Goal: Check status: Check status

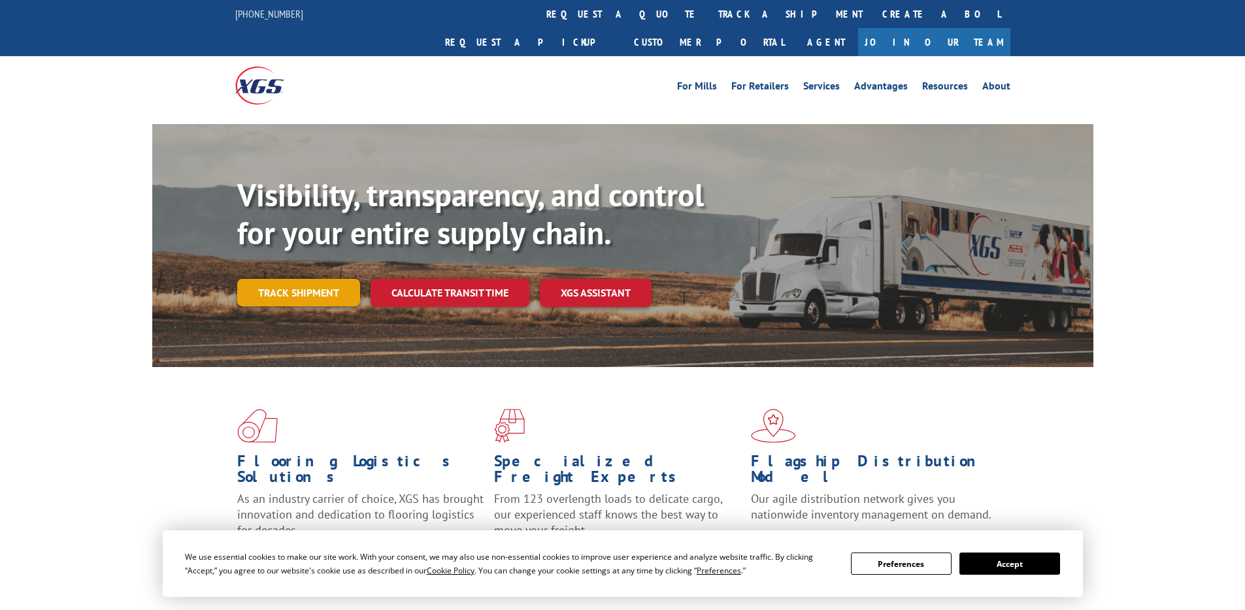
click at [306, 279] on link "Track shipment" at bounding box center [298, 292] width 123 height 27
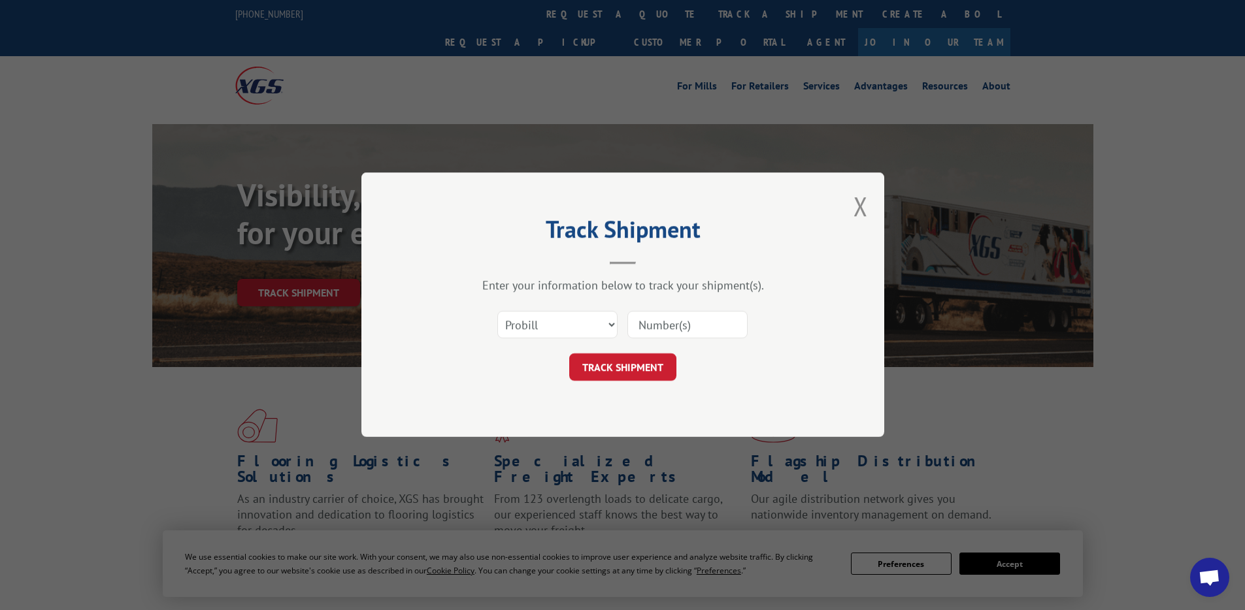
click at [696, 306] on div "Select category... Probill BOL PO" at bounding box center [623, 325] width 392 height 43
click at [691, 316] on input at bounding box center [687, 325] width 120 height 27
paste input "CG521887"
type input "CG521887"
click at [654, 357] on button "TRACK SHIPMENT" at bounding box center [622, 367] width 107 height 27
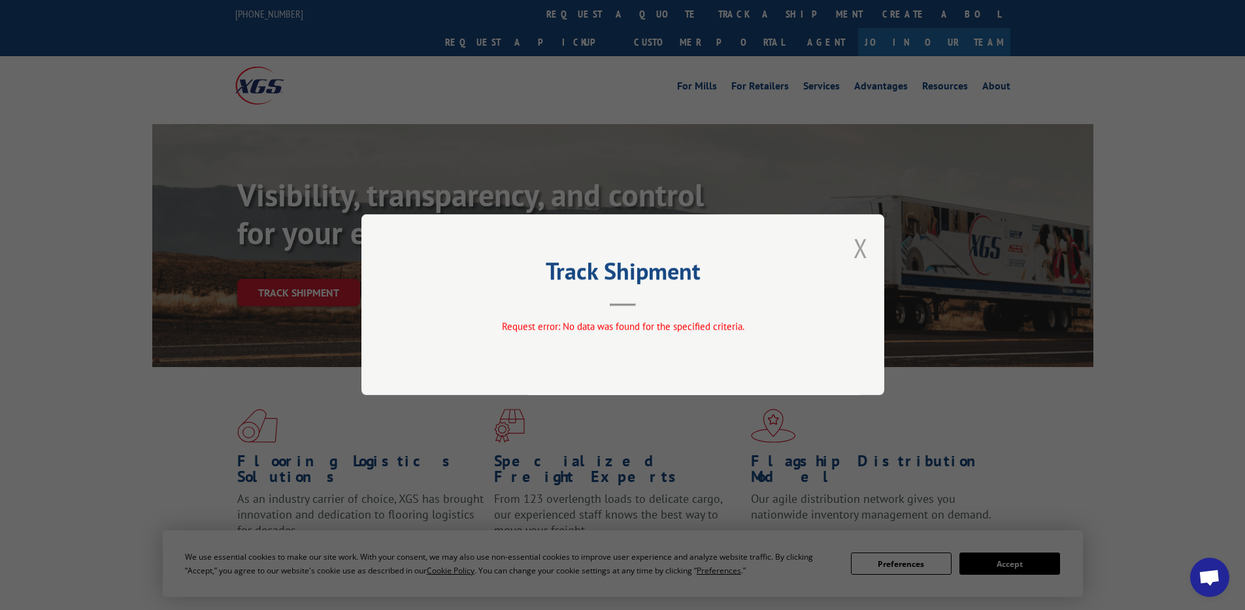
click at [864, 237] on button "Close modal" at bounding box center [860, 248] width 14 height 35
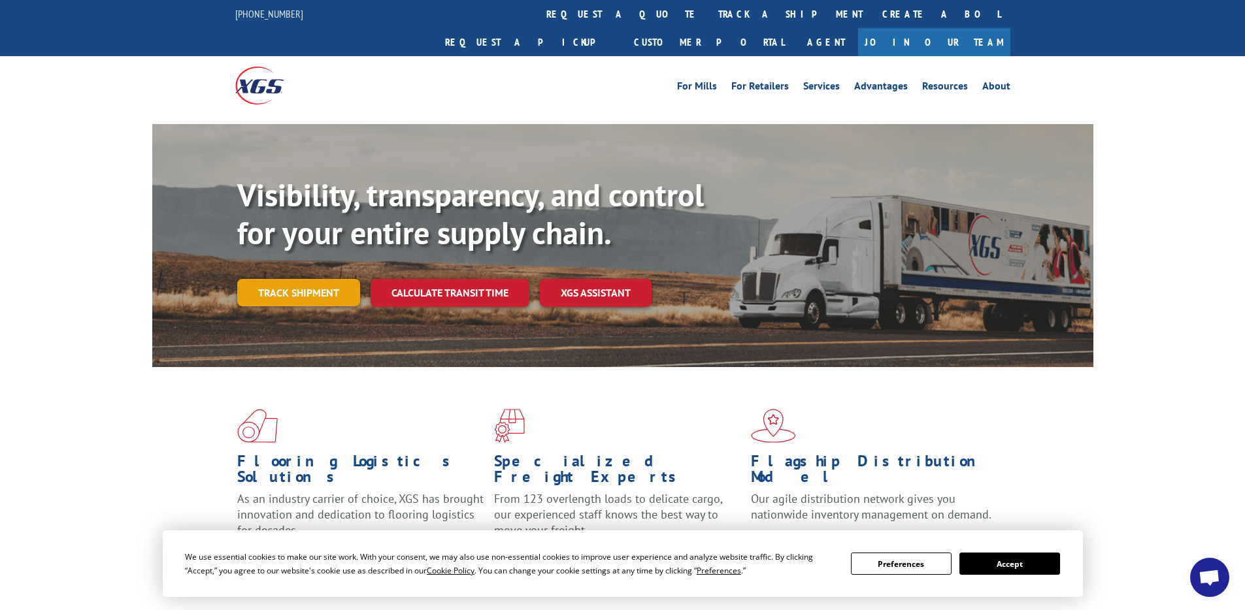
click at [321, 279] on link "Track shipment" at bounding box center [298, 292] width 123 height 27
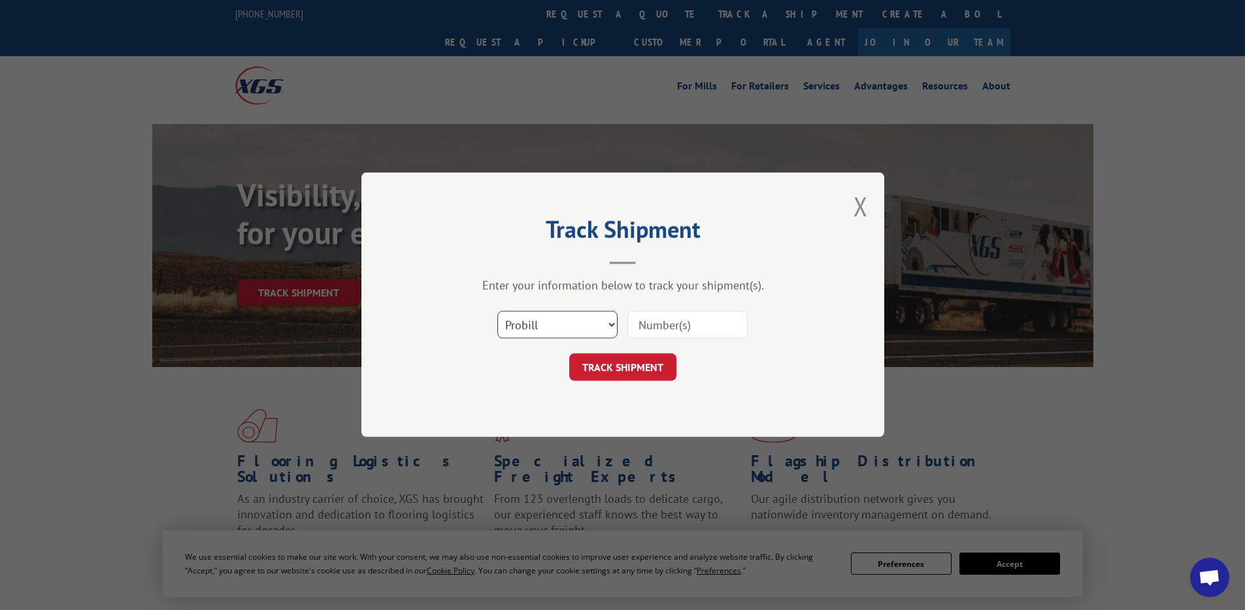
click at [584, 312] on select "Select category... Probill BOL PO" at bounding box center [557, 325] width 120 height 27
select select "bol"
click at [497, 312] on select "Select category... Probill BOL PO" at bounding box center [557, 325] width 120 height 27
click at [671, 333] on input at bounding box center [687, 325] width 120 height 27
paste input "CG521887"
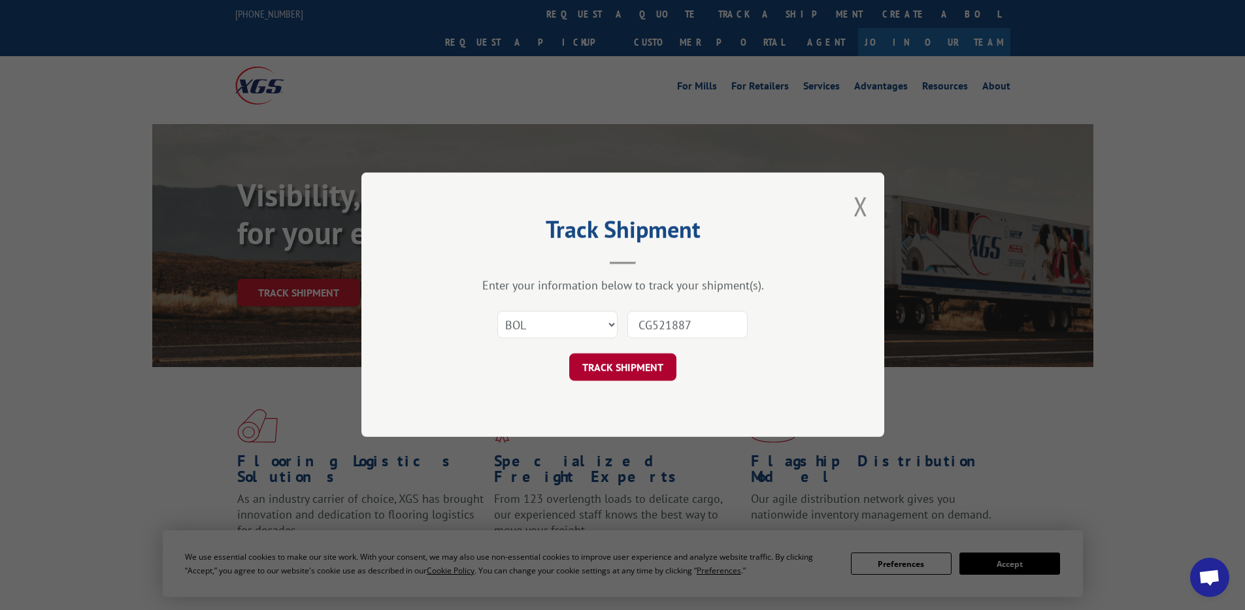
type input "CG521887"
click at [642, 360] on button "TRACK SHIPMENT" at bounding box center [622, 367] width 107 height 27
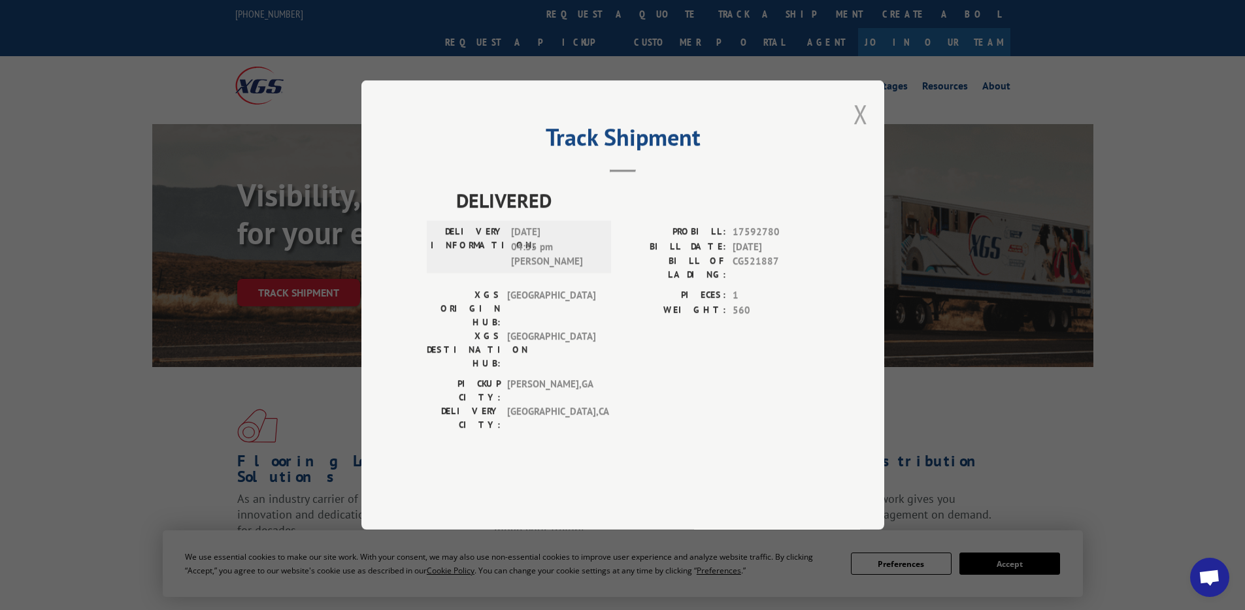
click at [858, 131] on button "Close modal" at bounding box center [860, 114] width 14 height 35
